Goal: Task Accomplishment & Management: Use online tool/utility

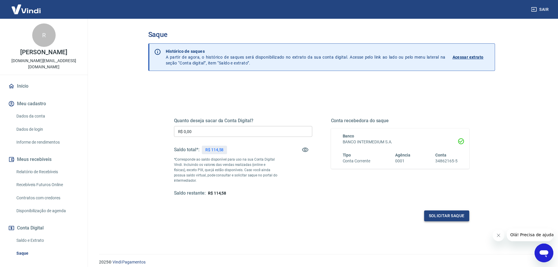
click at [431, 215] on button "Solicitar saque" at bounding box center [446, 215] width 45 height 11
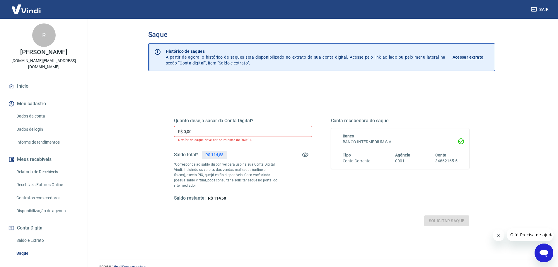
click at [194, 126] on div "Quanto deseja sacar da Conta Digital? R$ 0,00 ​ O valor do saque deve ser no mí…" at bounding box center [243, 159] width 138 height 83
click at [196, 130] on input "R$ 0,00" at bounding box center [243, 131] width 138 height 11
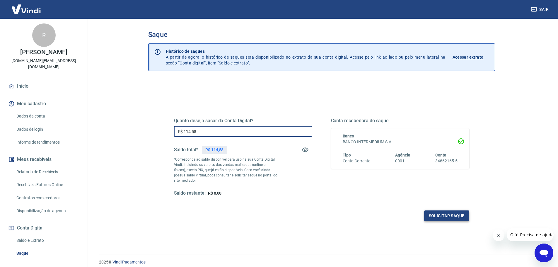
type input "R$ 114,58"
click at [438, 212] on button "Solicitar saque" at bounding box center [446, 215] width 45 height 11
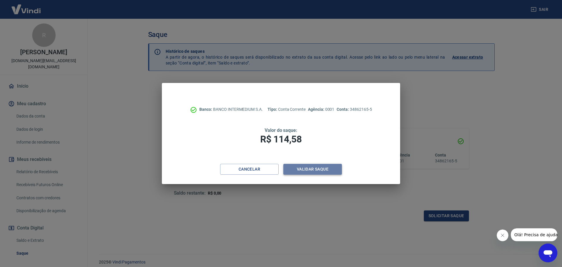
click at [306, 168] on button "Validar saque" at bounding box center [312, 169] width 59 height 11
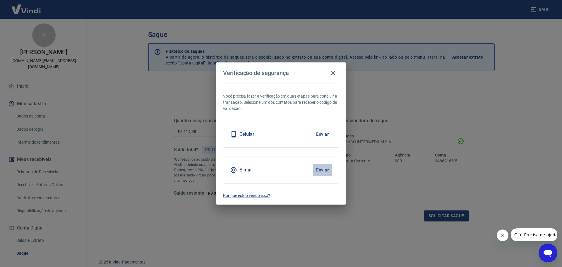
click at [330, 168] on button "Enviar" at bounding box center [322, 170] width 19 height 12
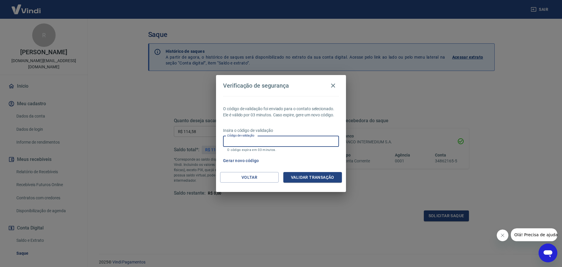
click at [260, 141] on input "Código de validação" at bounding box center [281, 141] width 116 height 11
paste input "881720"
type input "881720"
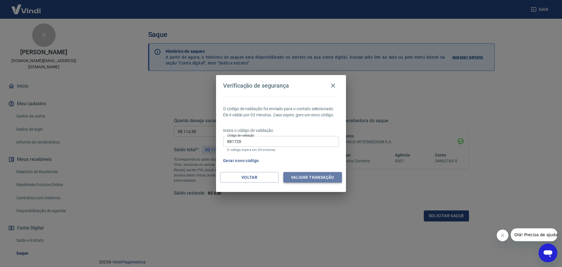
click at [324, 178] on button "Validar transação" at bounding box center [312, 177] width 59 height 11
